Goal: Information Seeking & Learning: Learn about a topic

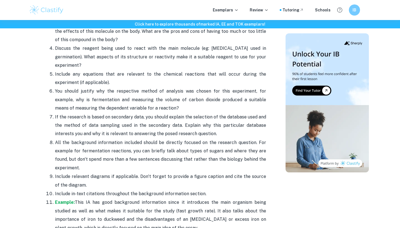
scroll to position [691, 0]
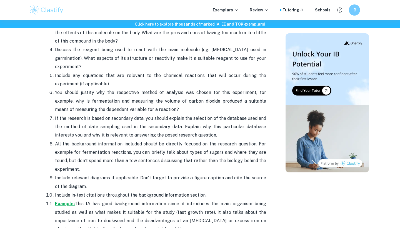
click at [63, 202] on strong "Example:" at bounding box center [65, 203] width 20 height 5
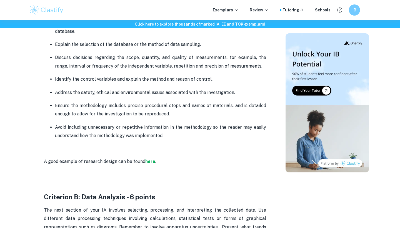
scroll to position [512, 0]
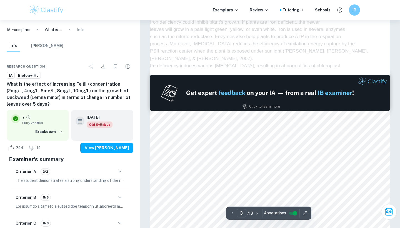
type input "2"
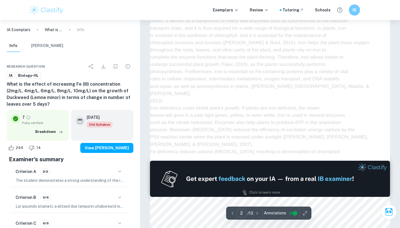
scroll to position [539, 0]
